Goal: Transaction & Acquisition: Purchase product/service

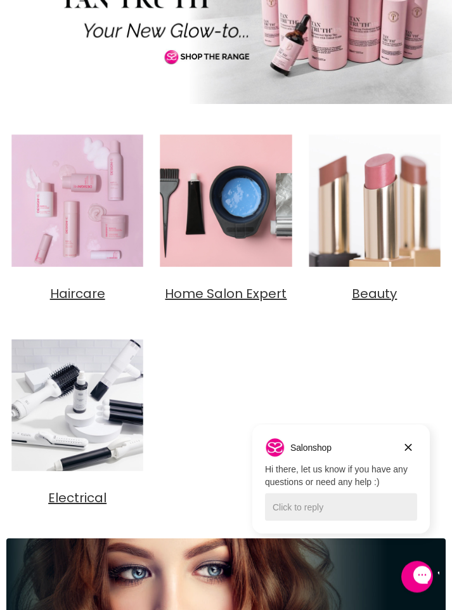
scroll to position [245, 0]
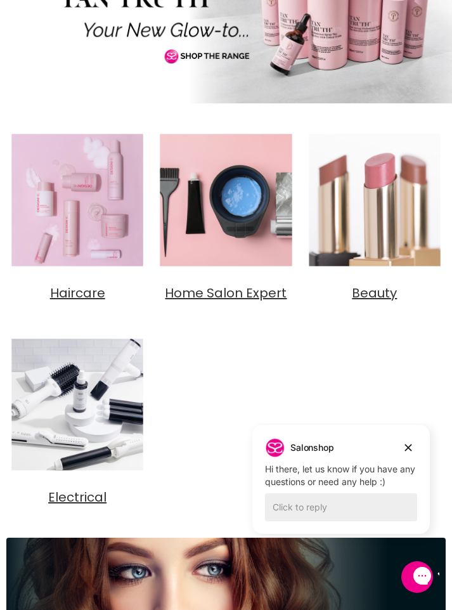
click at [87, 241] on img "Main content" at bounding box center [77, 200] width 142 height 142
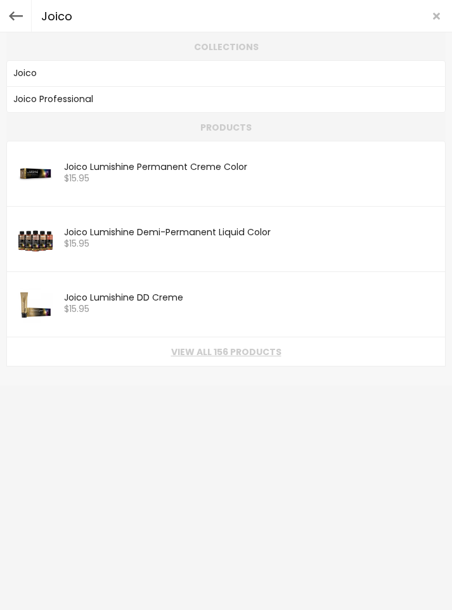
type input "Joico"
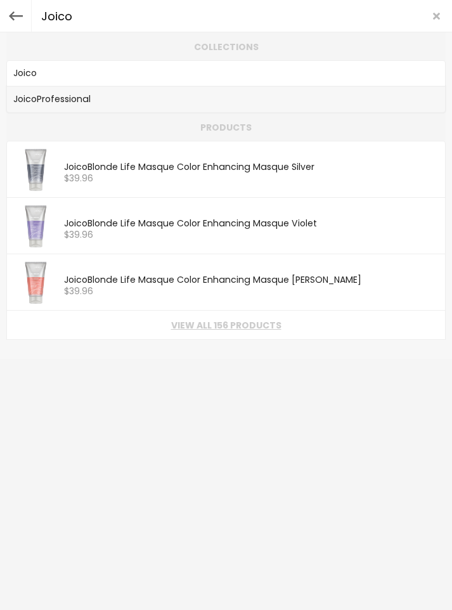
click at [68, 103] on link "Joico Professional" at bounding box center [225, 100] width 425 height 18
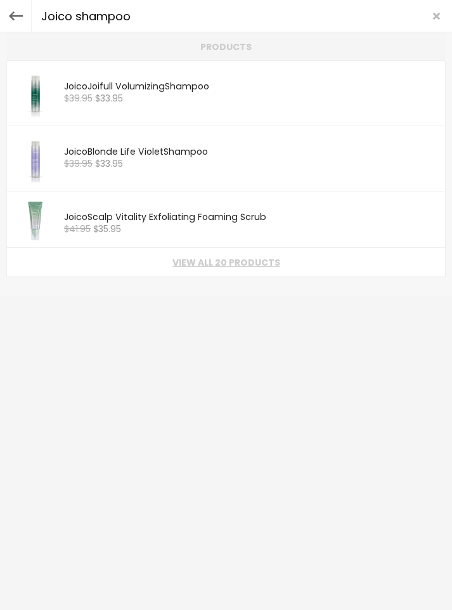
type input "Joico shampoo"
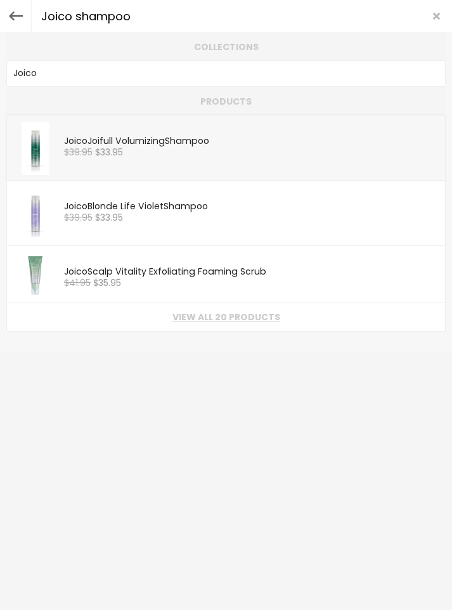
click at [97, 150] on span "$33.95" at bounding box center [109, 152] width 28 height 13
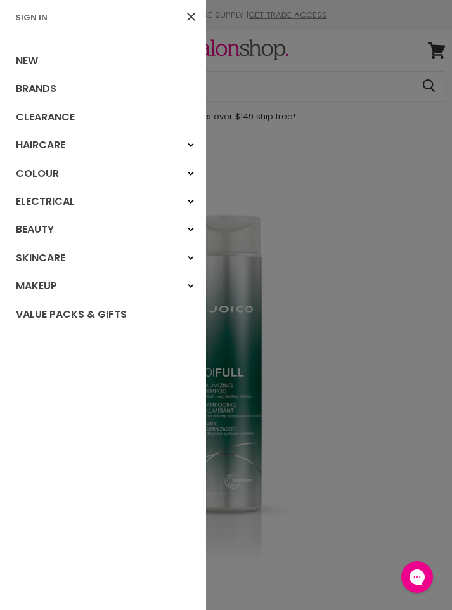
click at [42, 20] on link "Sign In" at bounding box center [31, 17] width 42 height 12
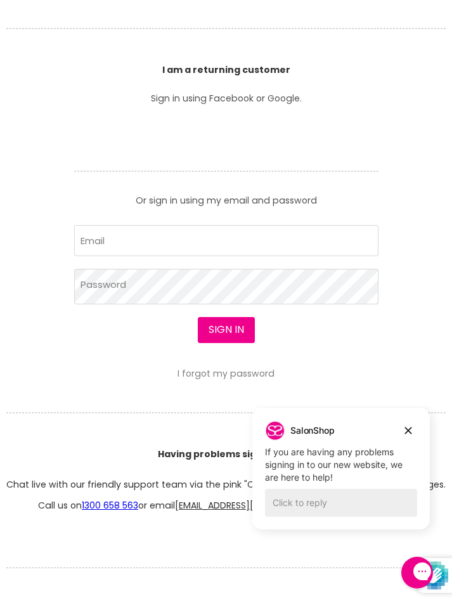
scroll to position [320, 0]
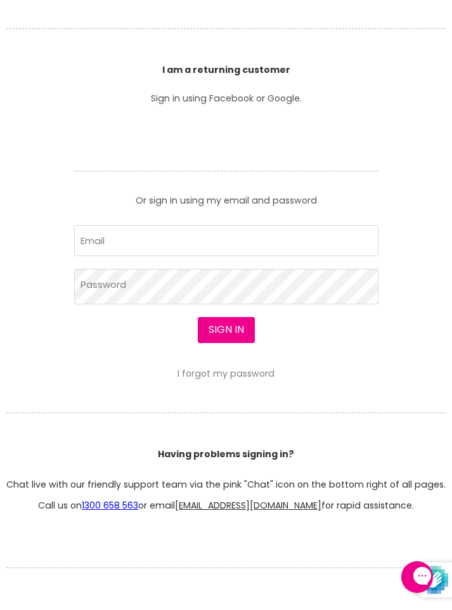
click at [408, 440] on header "Having problems signing in? Chat live with our friendly support team via the pi…" at bounding box center [226, 453] width 452 height 113
click at [129, 243] on input "Email" at bounding box center [226, 240] width 304 height 31
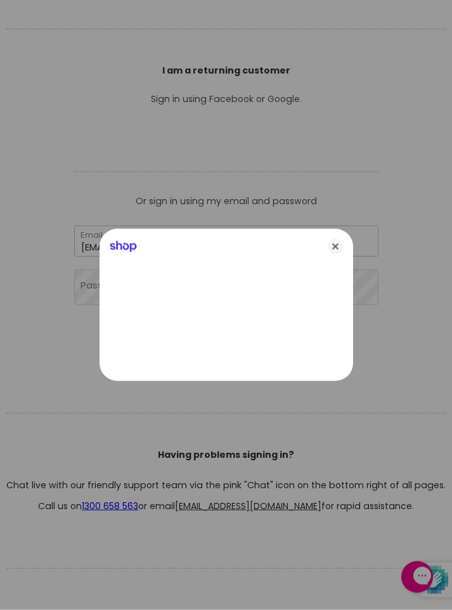
type input "fordehughes@gmail.com"
click at [338, 247] on icon "Close" at bounding box center [335, 246] width 15 height 15
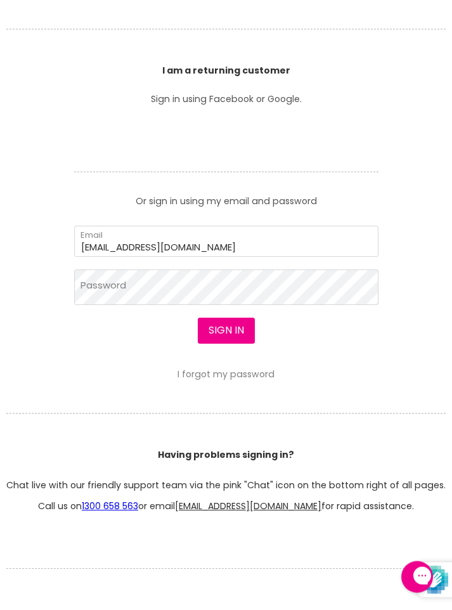
click at [229, 332] on button "Sign in" at bounding box center [226, 329] width 57 height 25
click at [227, 335] on button "Sign in" at bounding box center [226, 329] width 57 height 25
click at [224, 330] on button "Sign in" at bounding box center [226, 329] width 57 height 25
click at [232, 330] on button "Sign in" at bounding box center [226, 329] width 57 height 25
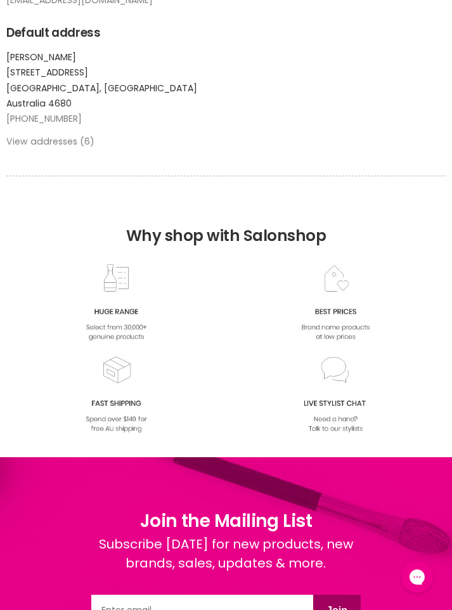
scroll to position [431, 0]
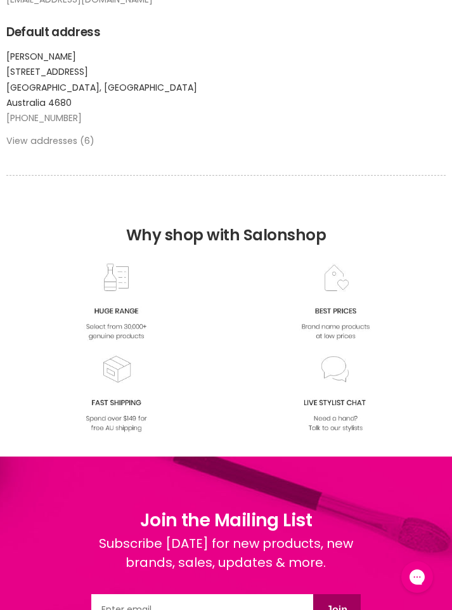
click at [77, 147] on link "View addresses (6)" at bounding box center [50, 140] width 88 height 13
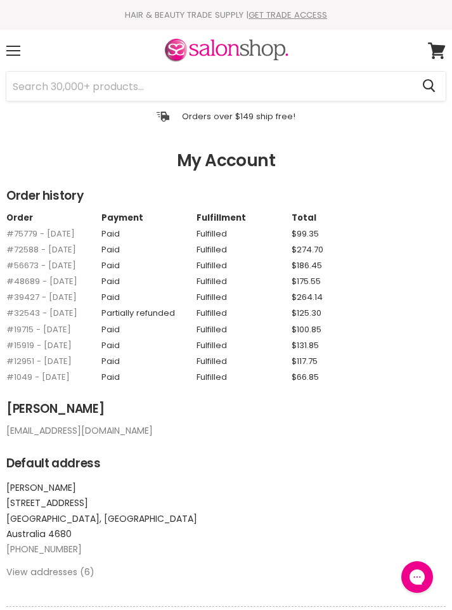
click at [18, 49] on div "Menu" at bounding box center [13, 50] width 27 height 29
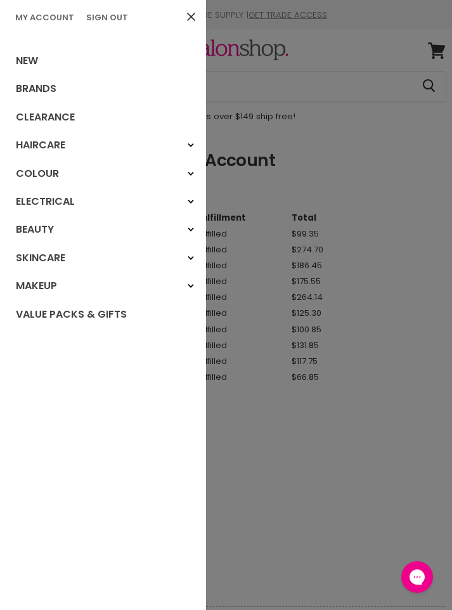
click at [48, 84] on link "Brands" at bounding box center [103, 89] width 206 height 28
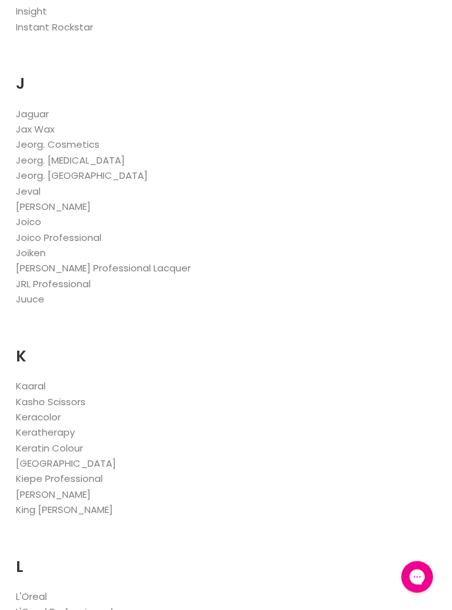
scroll to position [2805, 0]
click at [32, 214] on link "Joico" at bounding box center [28, 220] width 25 height 13
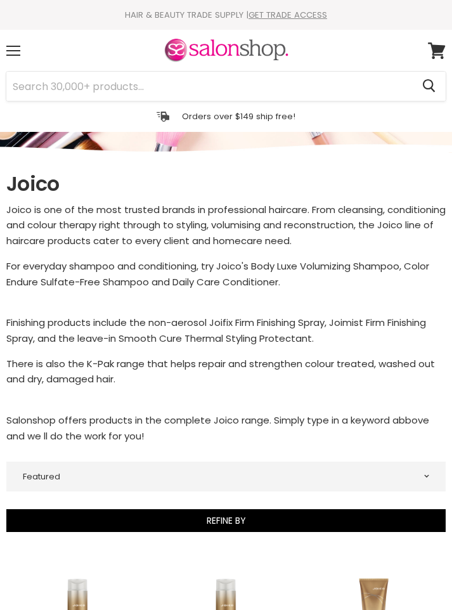
select select "manual"
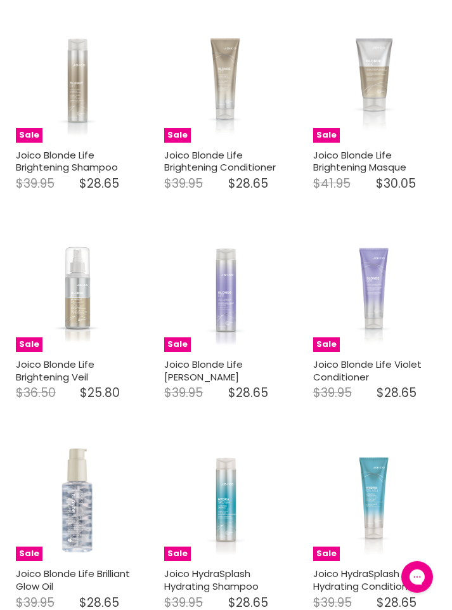
scroll to position [1404, 0]
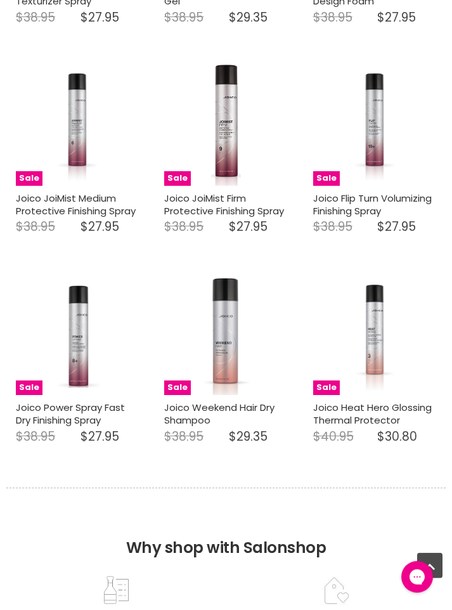
select select "manual"
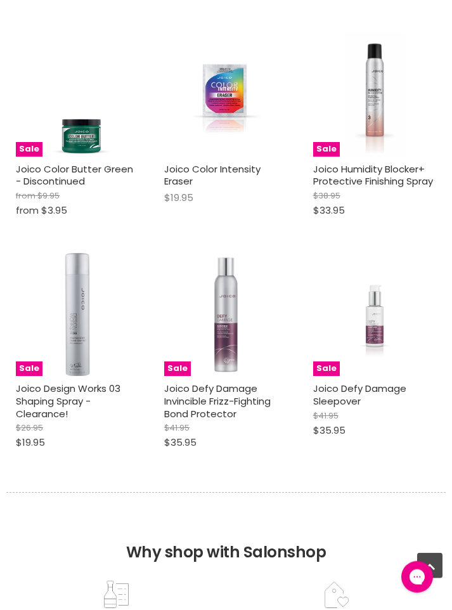
select select "manual"
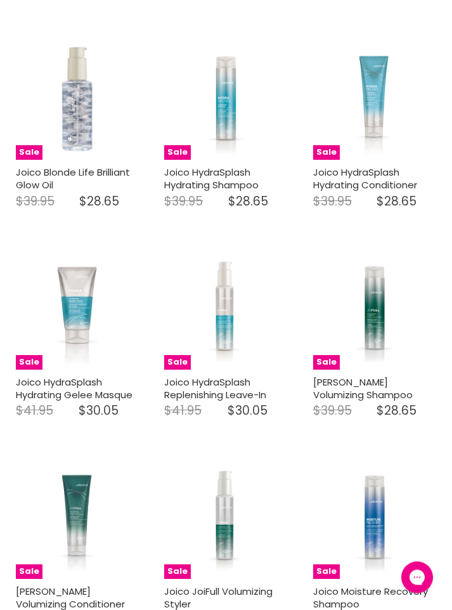
scroll to position [1803, 0]
click at [376, 319] on img "Main content" at bounding box center [374, 307] width 69 height 123
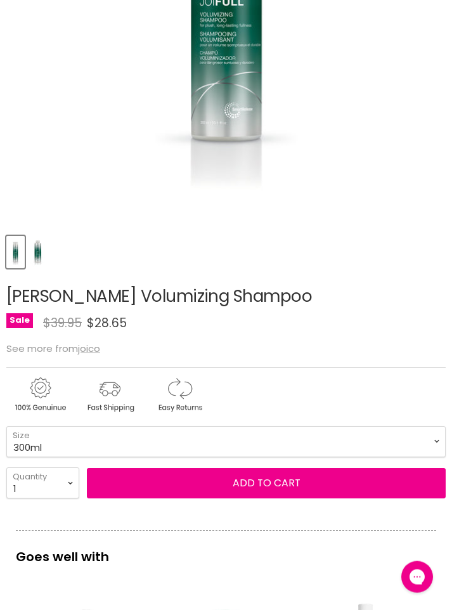
scroll to position [371, 0]
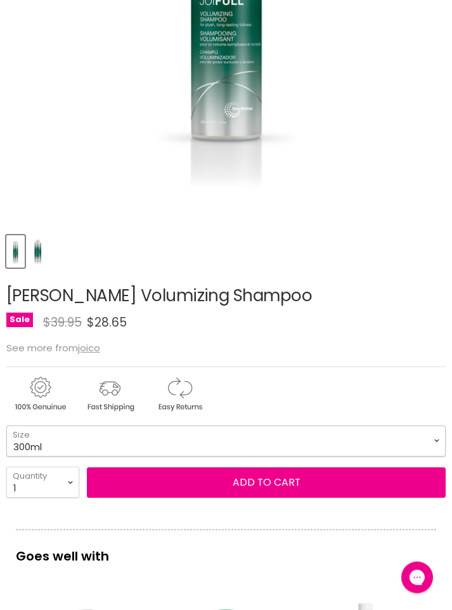
click at [435, 442] on select "300ml 1Litre" at bounding box center [225, 440] width 439 height 31
select select "1Litre"
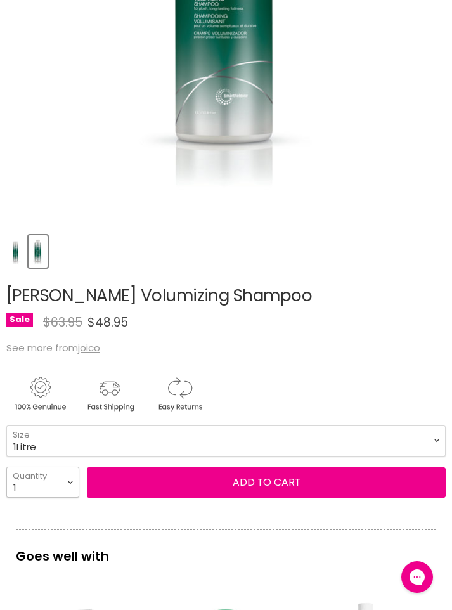
click at [72, 480] on select "1 2 3 4 5 6 7 8 9 10+" at bounding box center [42, 481] width 73 height 31
select select "3"
type input "3"
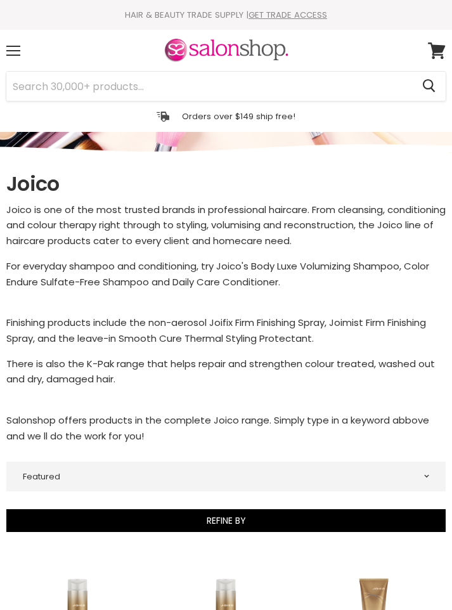
select select "manual"
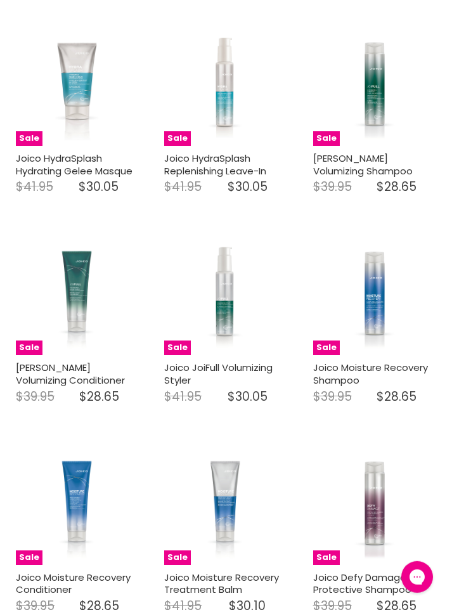
scroll to position [2028, 0]
click at [80, 302] on img "Main content" at bounding box center [77, 292] width 69 height 123
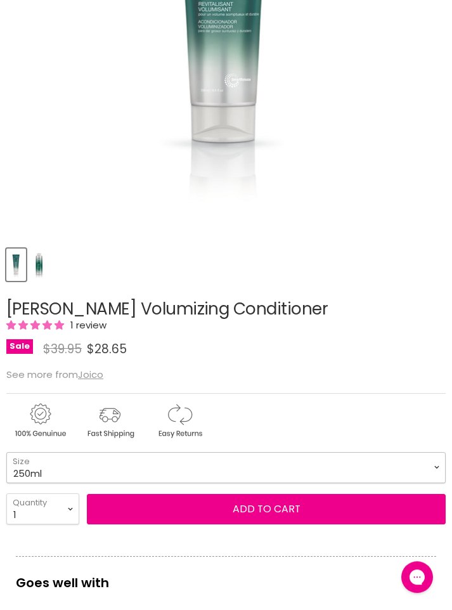
click at [430, 471] on select "250ml 1Litre" at bounding box center [225, 467] width 439 height 31
select select "1Litre"
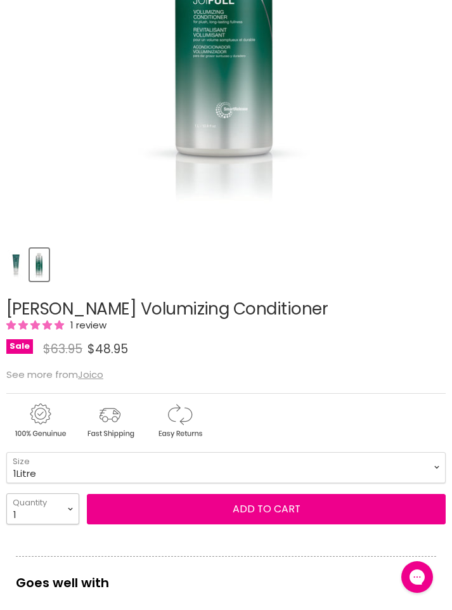
click at [75, 508] on select "1 2 3 4 5 6 7 8 9 10+" at bounding box center [42, 508] width 73 height 31
select select "2"
type input "2"
click at [330, 515] on button "Add to cart" at bounding box center [266, 509] width 359 height 30
click at [276, 512] on button "Add to cart" at bounding box center [266, 509] width 359 height 30
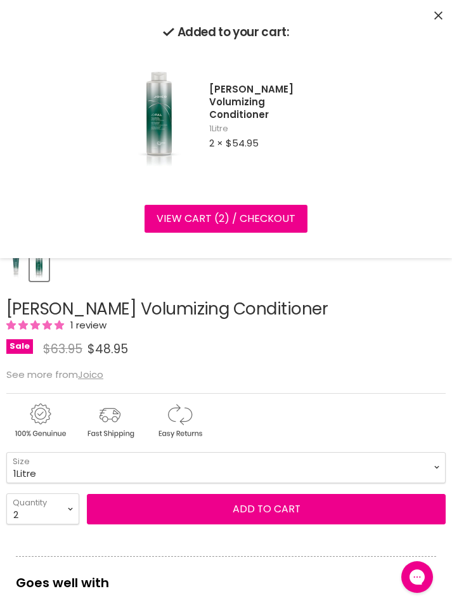
click at [267, 221] on link "View cart ( 2 ) / Checkout" at bounding box center [225, 219] width 163 height 28
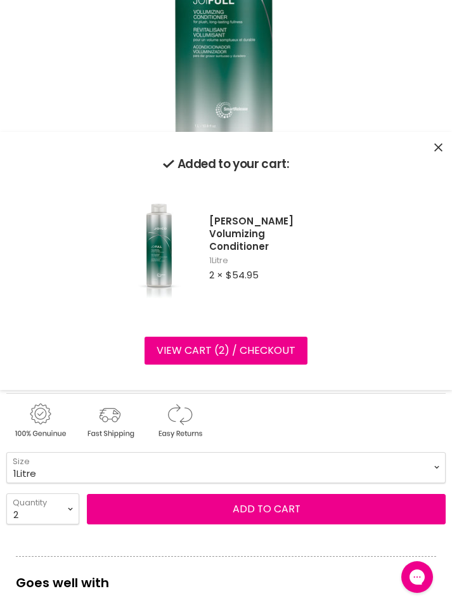
scroll to position [375, 0]
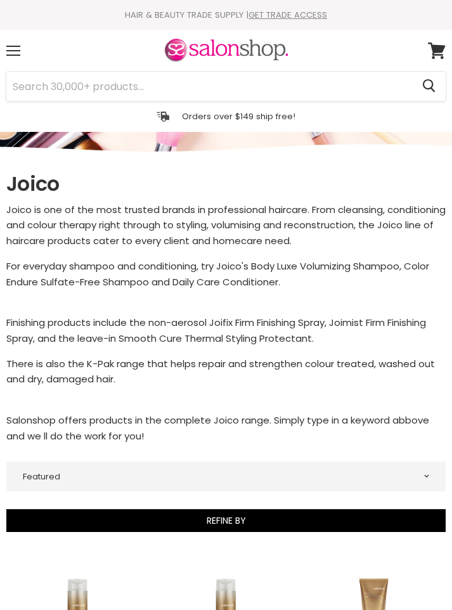
select select "manual"
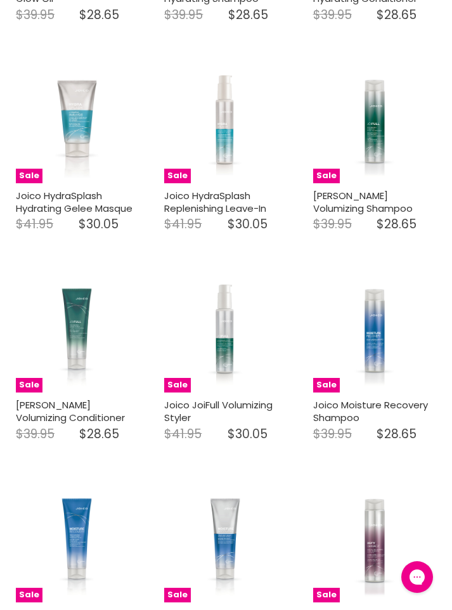
click at [386, 118] on img "Main content" at bounding box center [374, 121] width 69 height 123
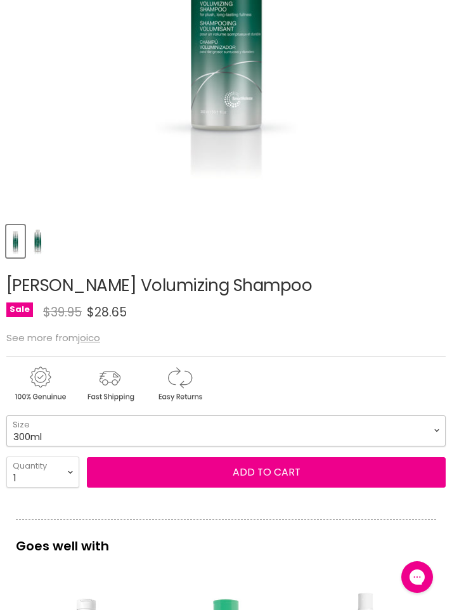
click at [439, 433] on select "300ml 1Litre" at bounding box center [225, 430] width 439 height 31
select select "1Litre"
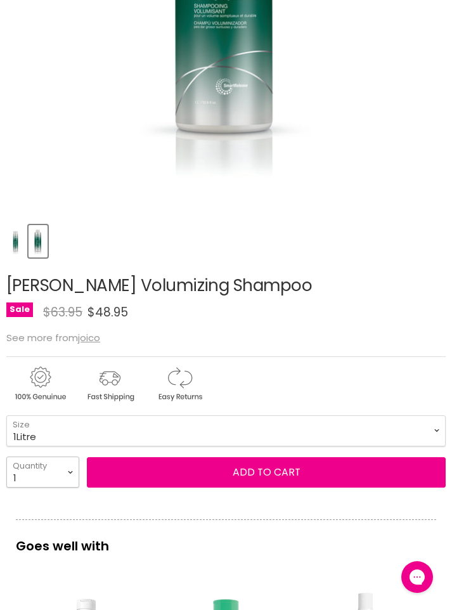
click at [74, 471] on select "1 2 3 4 5 6 7 8 9 10+" at bounding box center [42, 471] width 73 height 31
select select "3"
type input "3"
click at [273, 477] on button "Add to cart" at bounding box center [266, 472] width 359 height 30
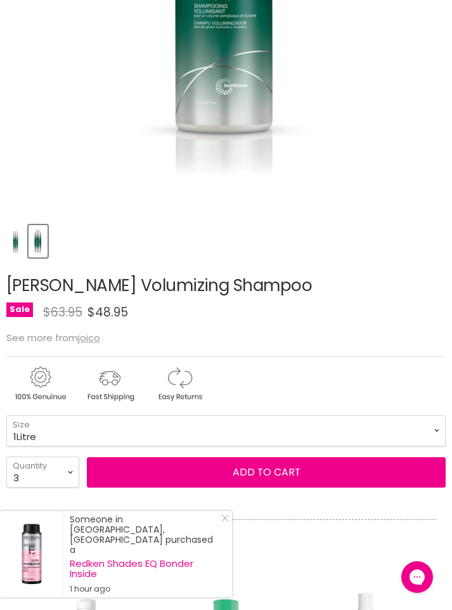
click at [274, 478] on button "Add to cart" at bounding box center [266, 472] width 359 height 30
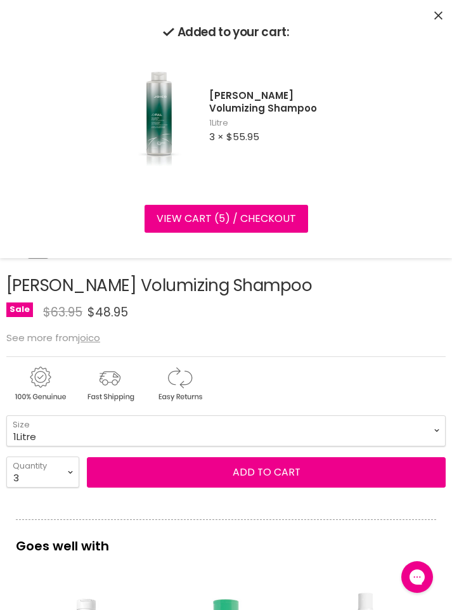
click at [276, 216] on link "View cart ( 5 ) / Checkout" at bounding box center [225, 219] width 163 height 28
